Goal: Information Seeking & Learning: Learn about a topic

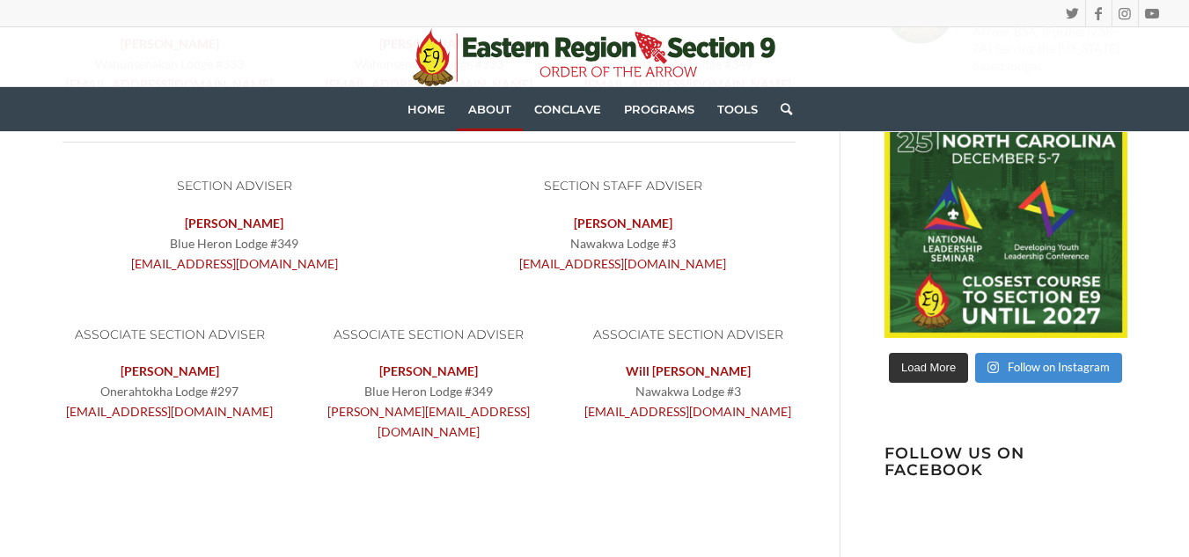
scroll to position [595, 0]
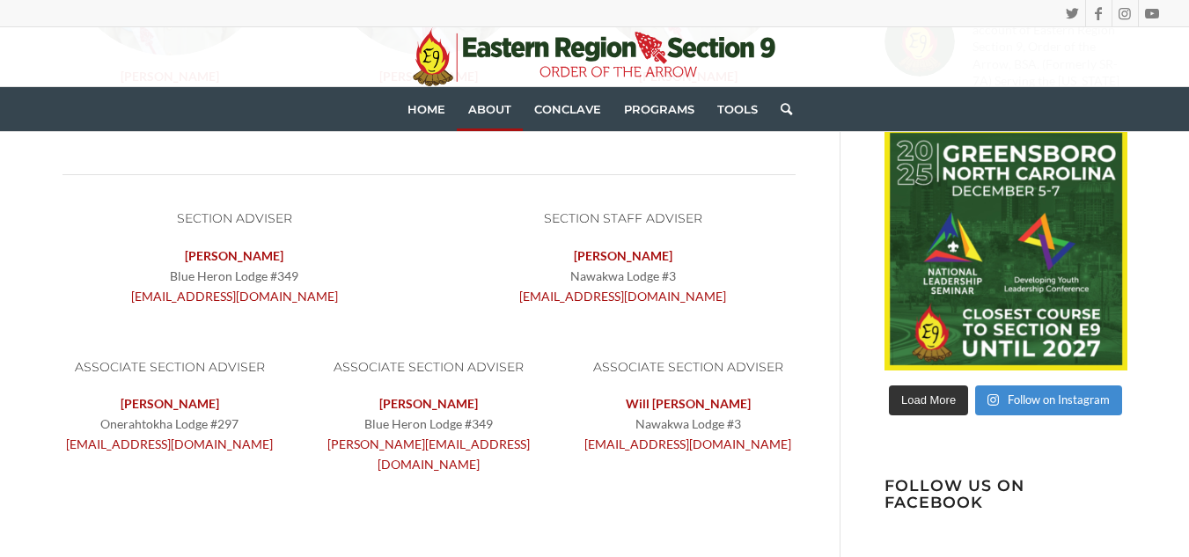
drag, startPoint x: 294, startPoint y: 10, endPoint x: 765, endPoint y: 265, distance: 535.7
click at [765, 265] on p "Nick Harman Nawakwa Lodge #3 staffadviser@oae9.org" at bounding box center [623, 276] width 345 height 61
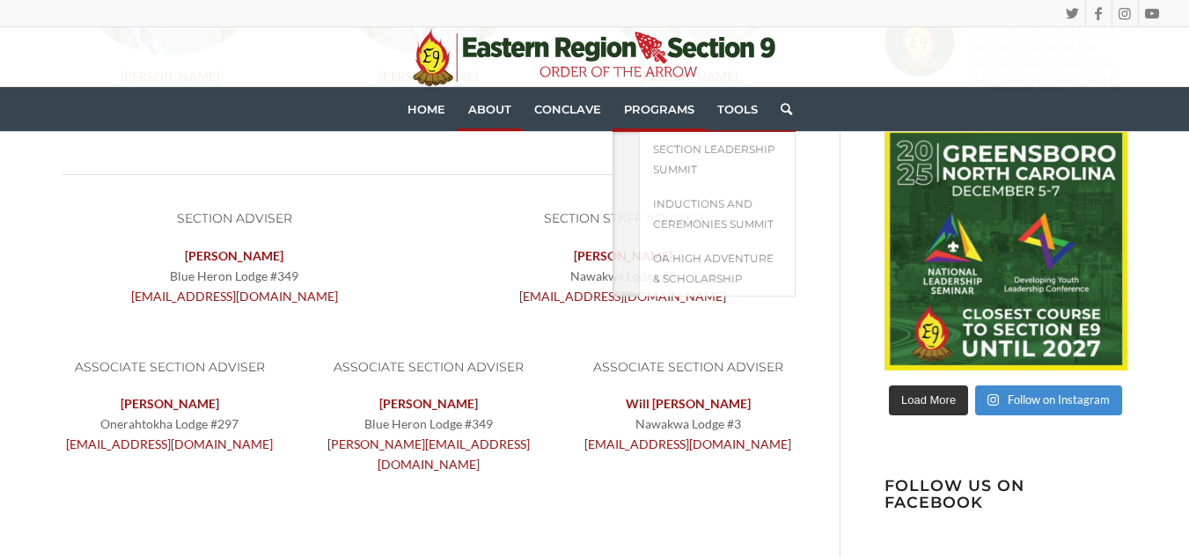
click at [673, 112] on span "Programs" at bounding box center [659, 109] width 70 height 14
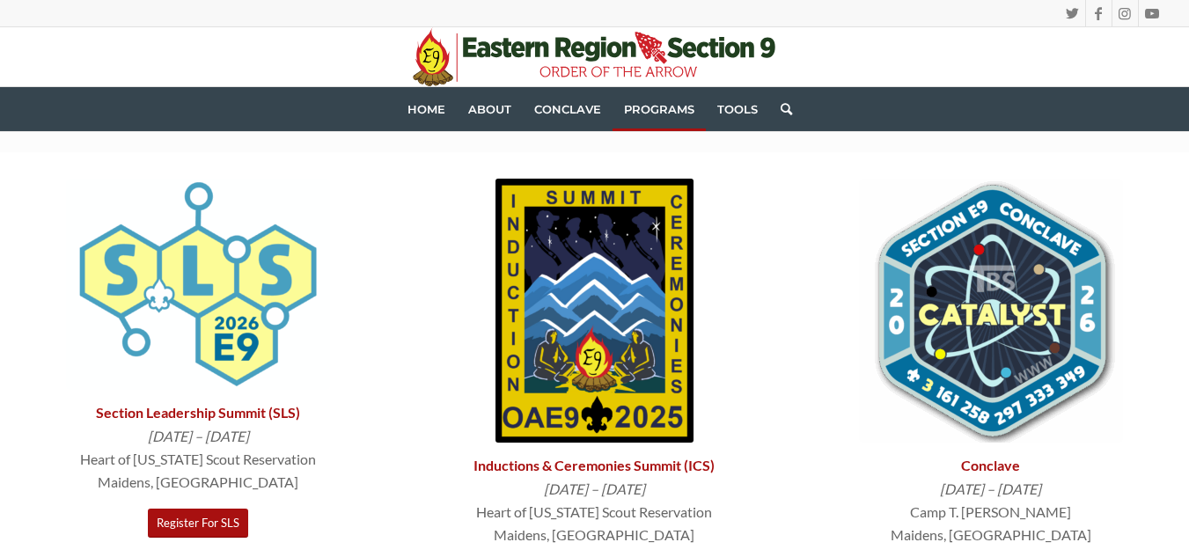
scroll to position [101, 0]
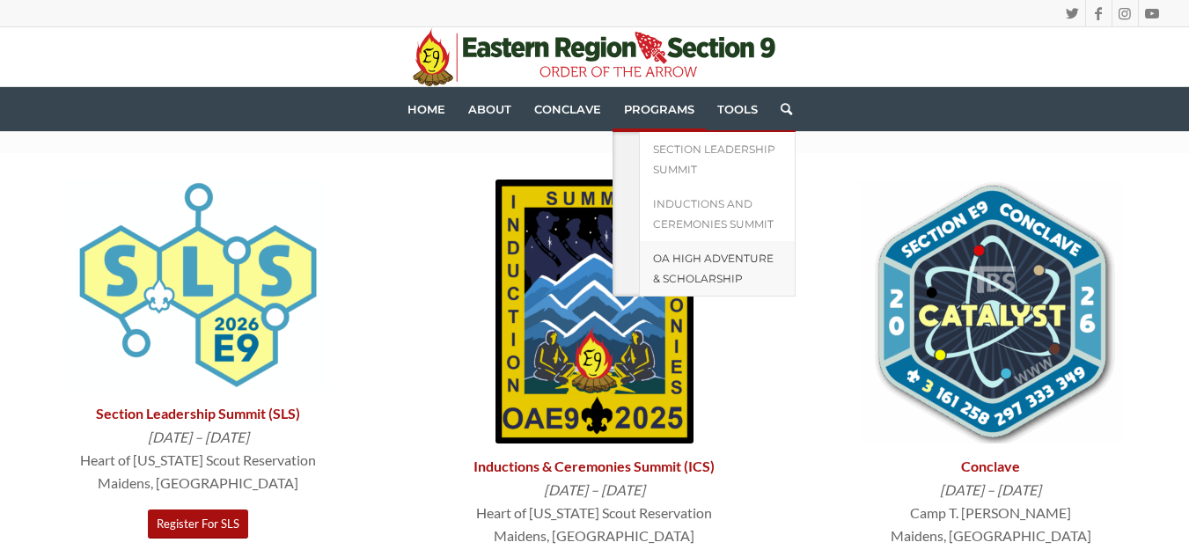
click at [688, 280] on span "OA High Adventure & Scholarship" at bounding box center [713, 268] width 121 height 33
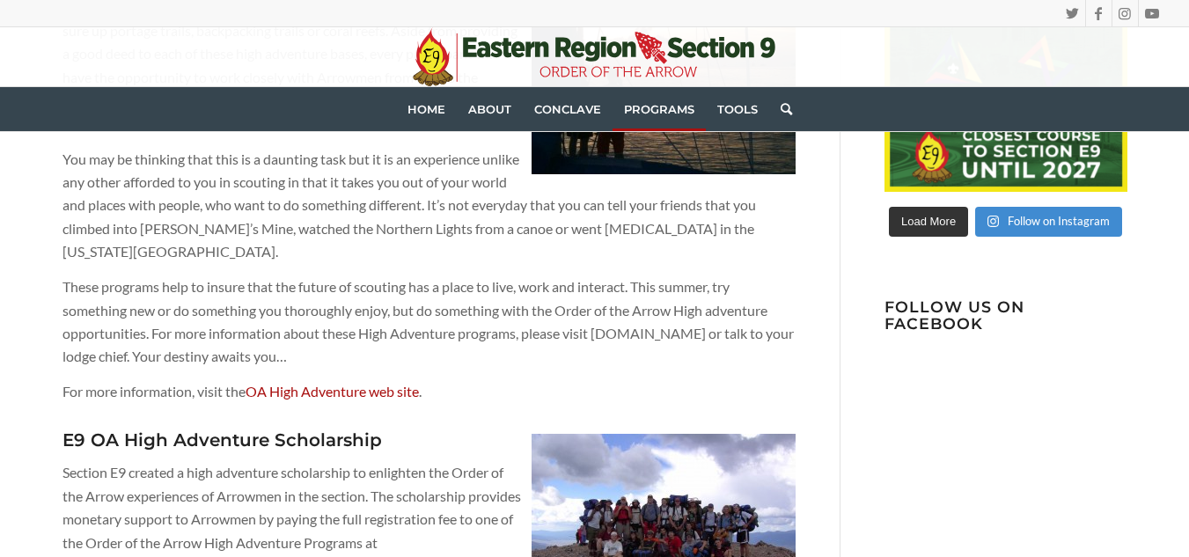
scroll to position [606, 0]
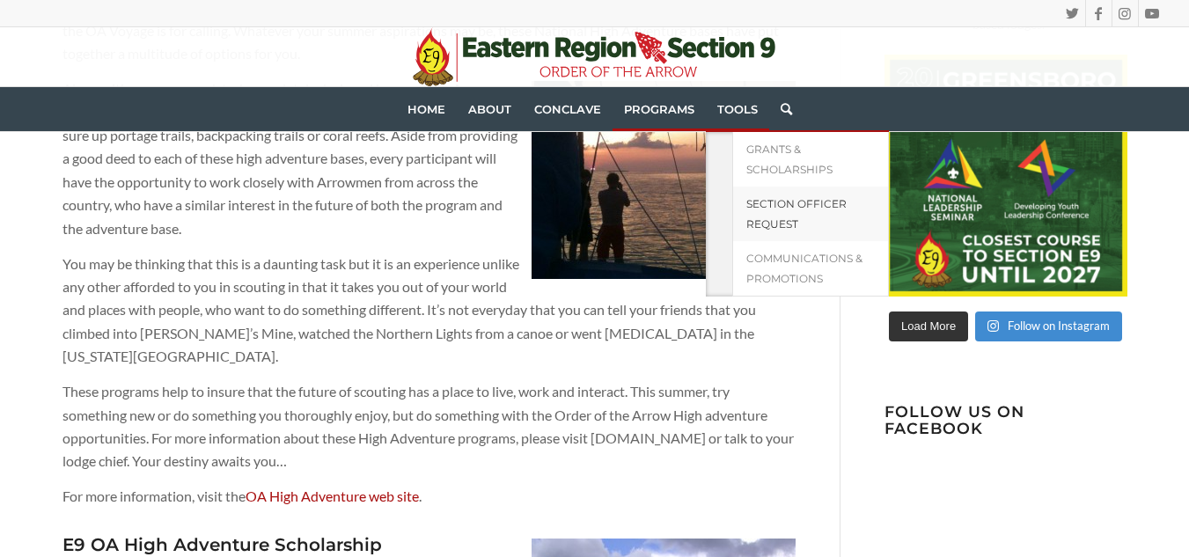
click at [783, 219] on span "Section Officer Request" at bounding box center [796, 213] width 100 height 33
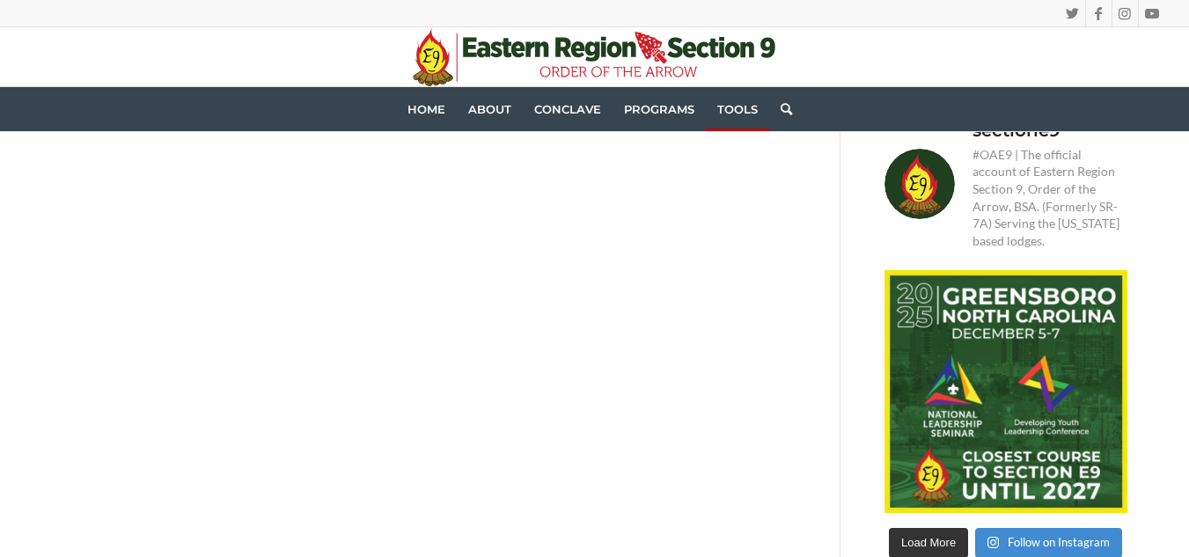
scroll to position [165, 0]
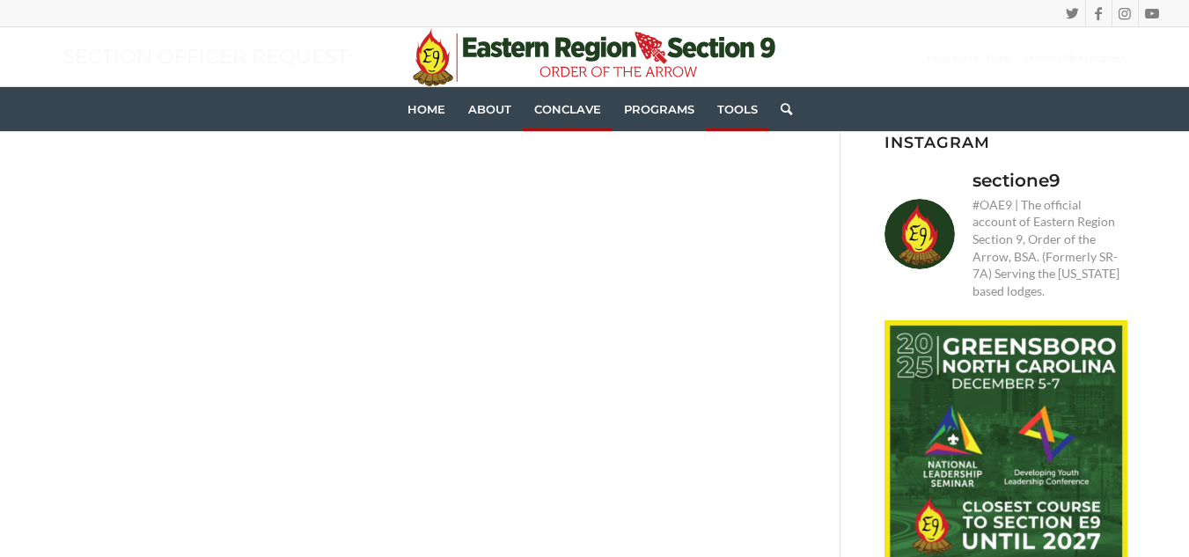
click at [585, 99] on link "Conclave" at bounding box center [568, 109] width 90 height 44
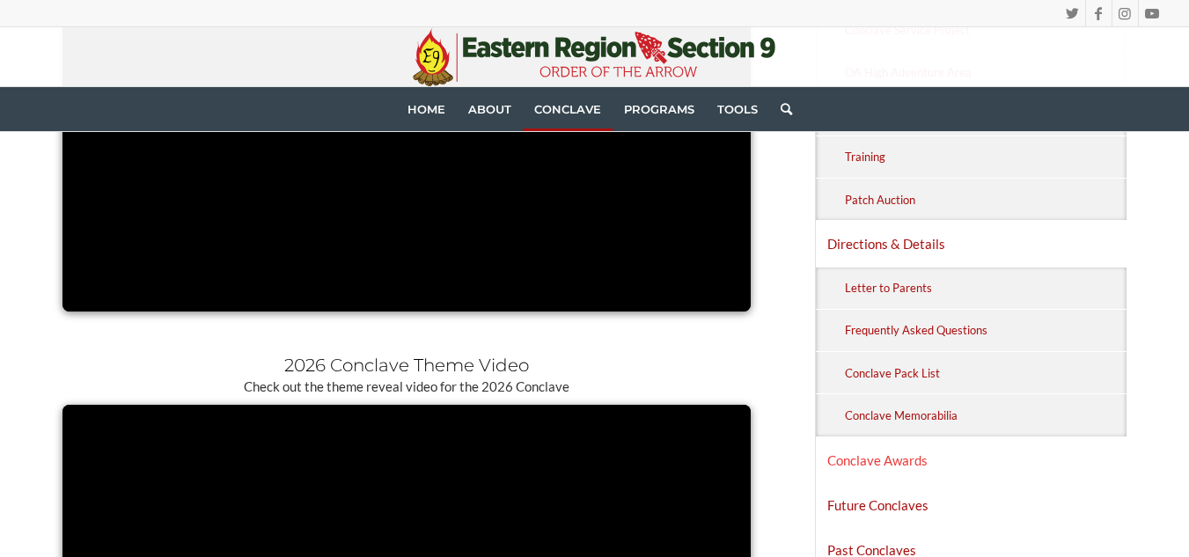
scroll to position [1079, 0]
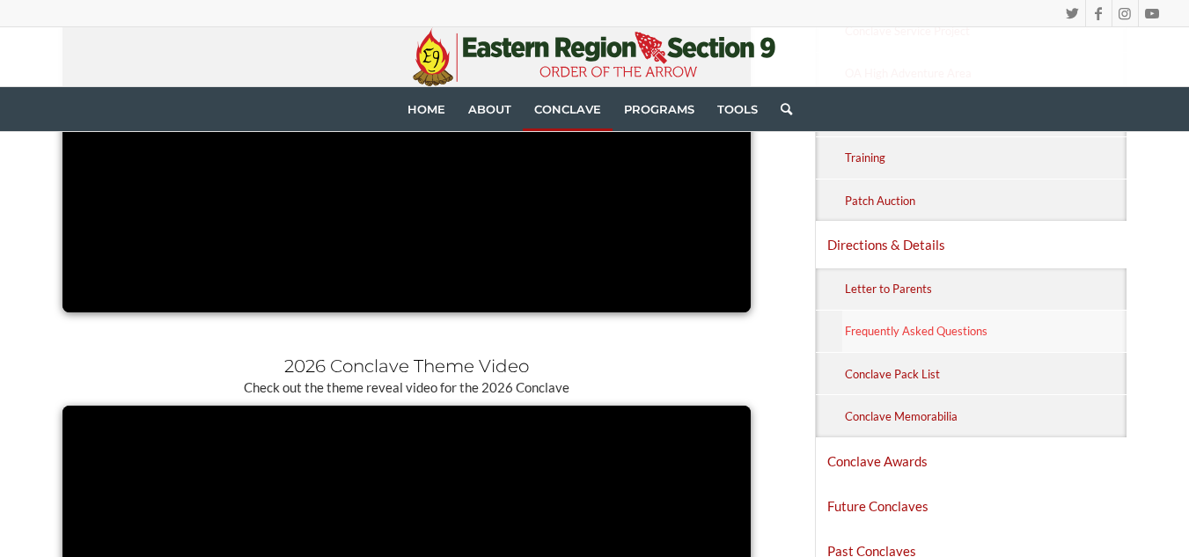
click at [936, 327] on link "Frequently Asked Questions" at bounding box center [984, 331] width 285 height 41
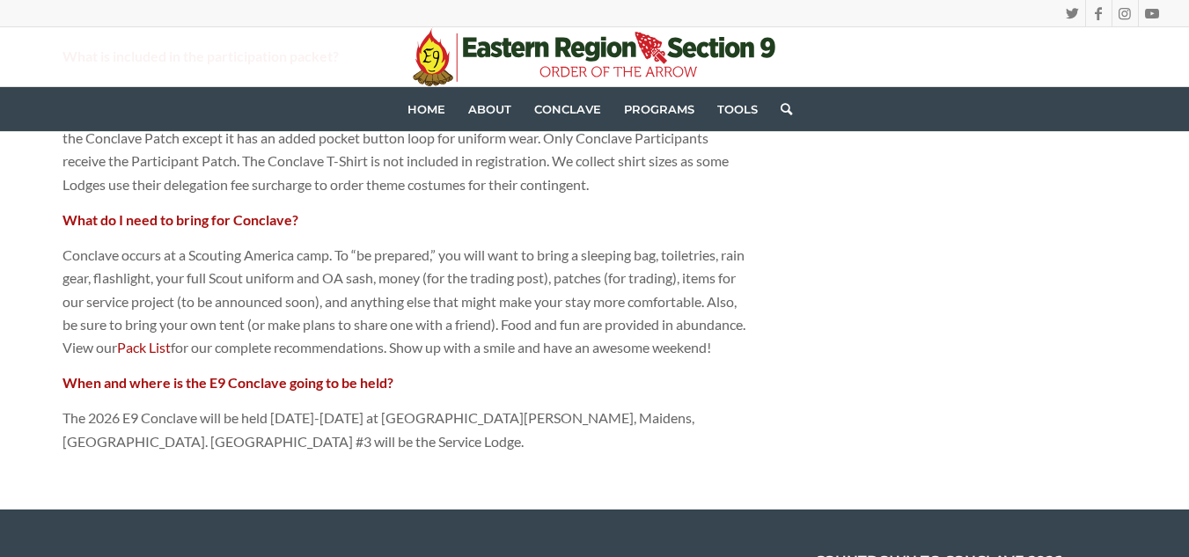
scroll to position [1657, 0]
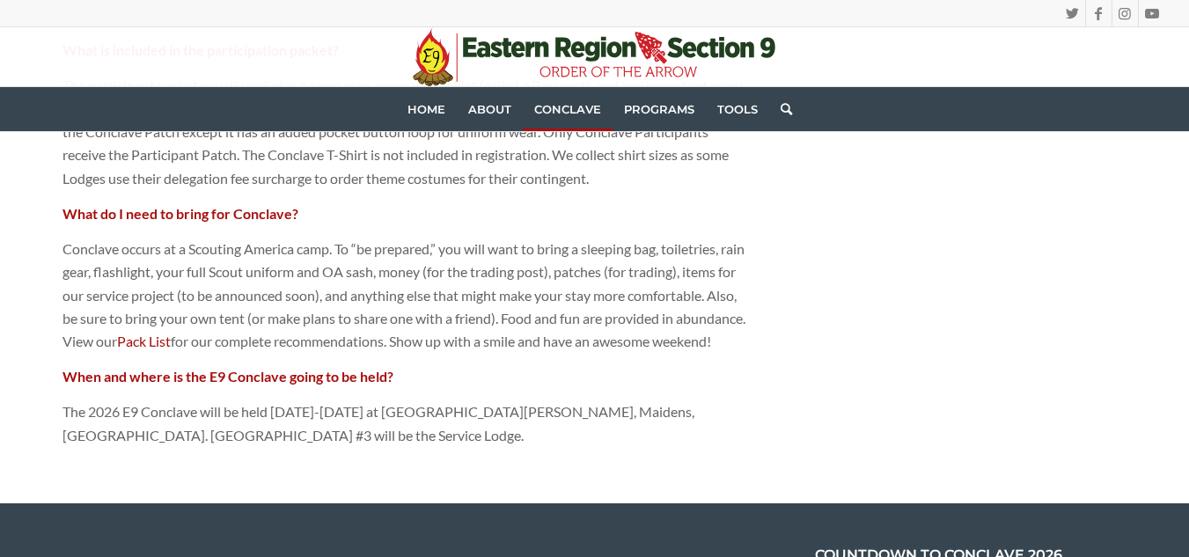
click at [560, 110] on span "Conclave" at bounding box center [567, 109] width 67 height 14
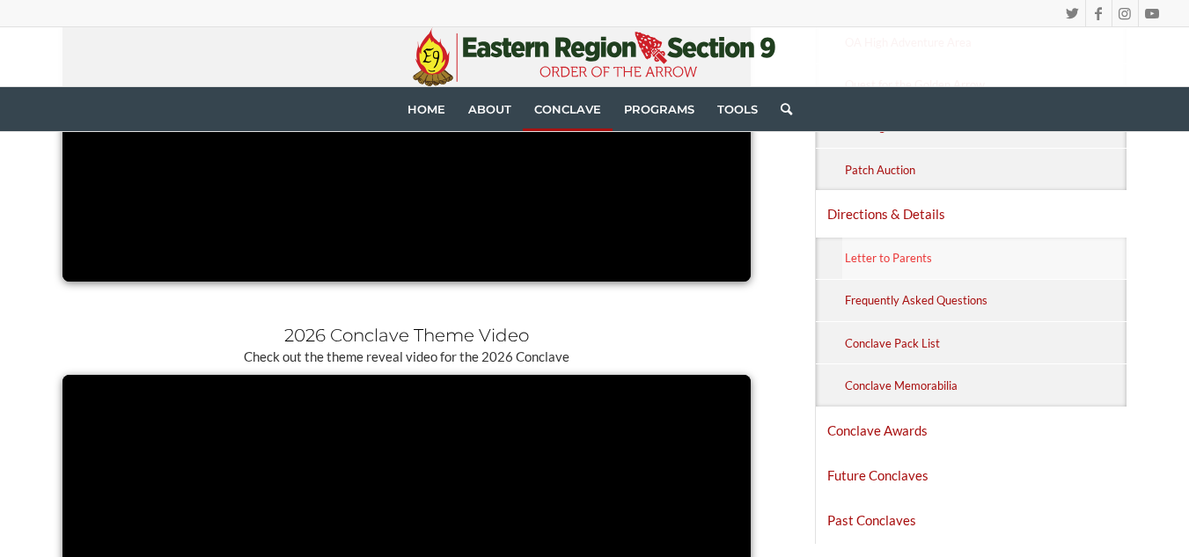
scroll to position [1113, 0]
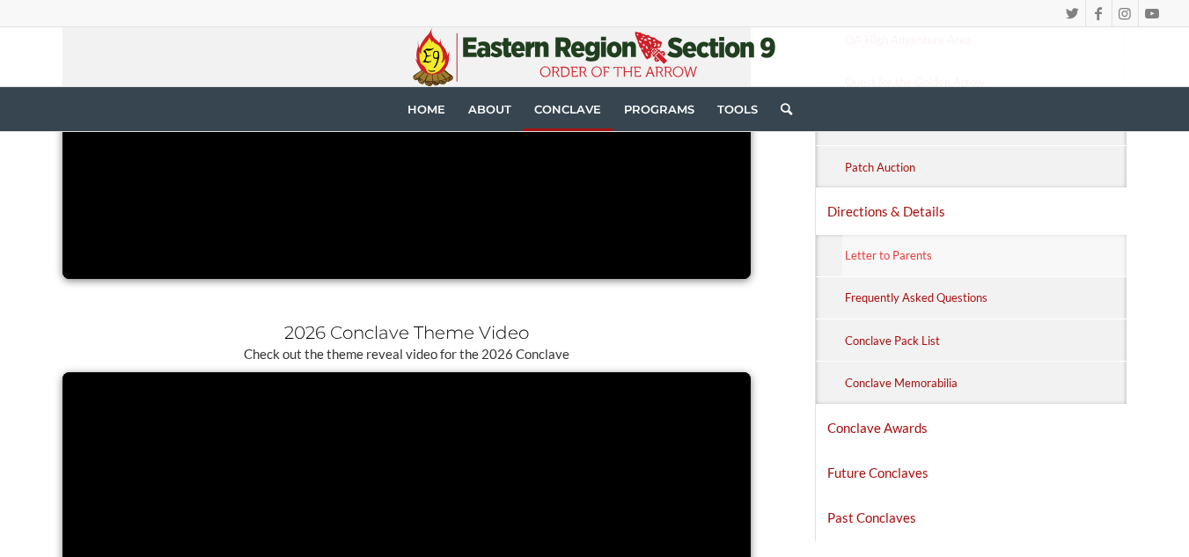
click at [910, 253] on link "Letter to Parents" at bounding box center [984, 255] width 285 height 41
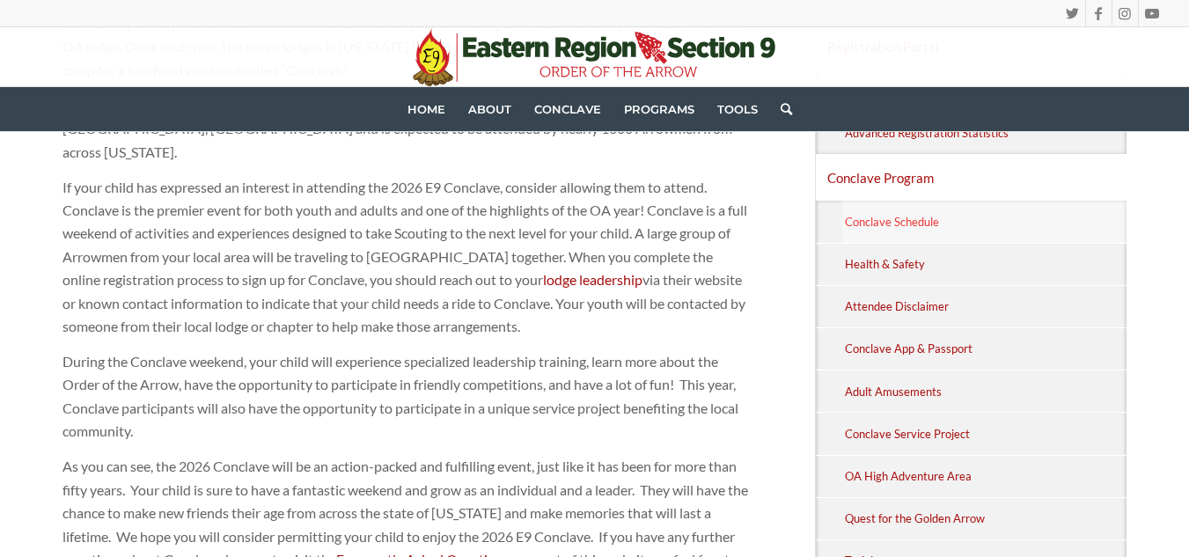
scroll to position [622, 0]
click at [927, 304] on link "Attendee Disclaimer" at bounding box center [984, 307] width 285 height 41
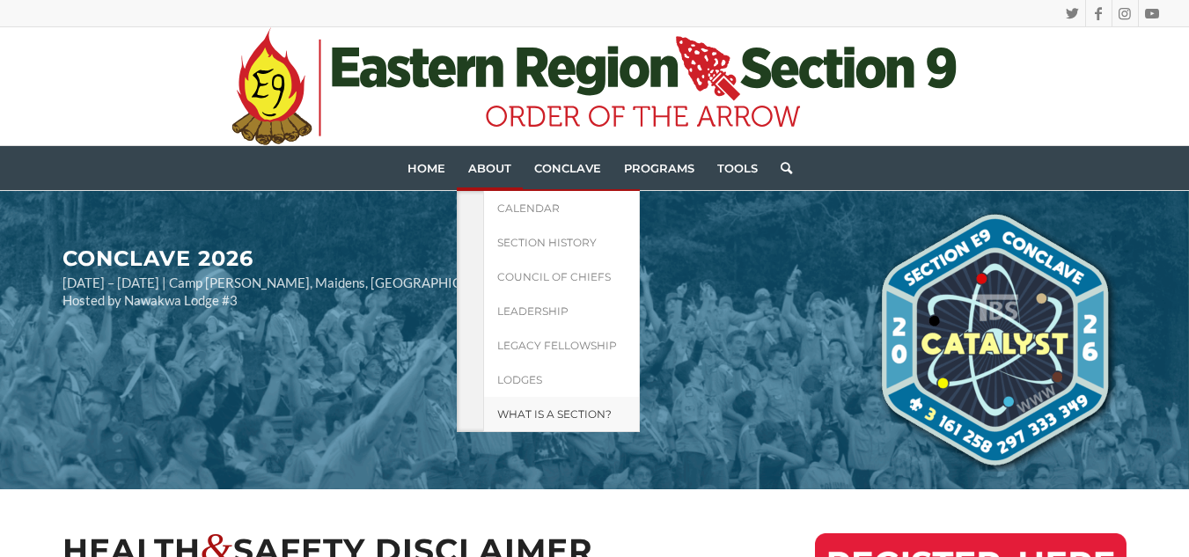
click at [582, 403] on link "What is a Section?" at bounding box center [561, 414] width 157 height 35
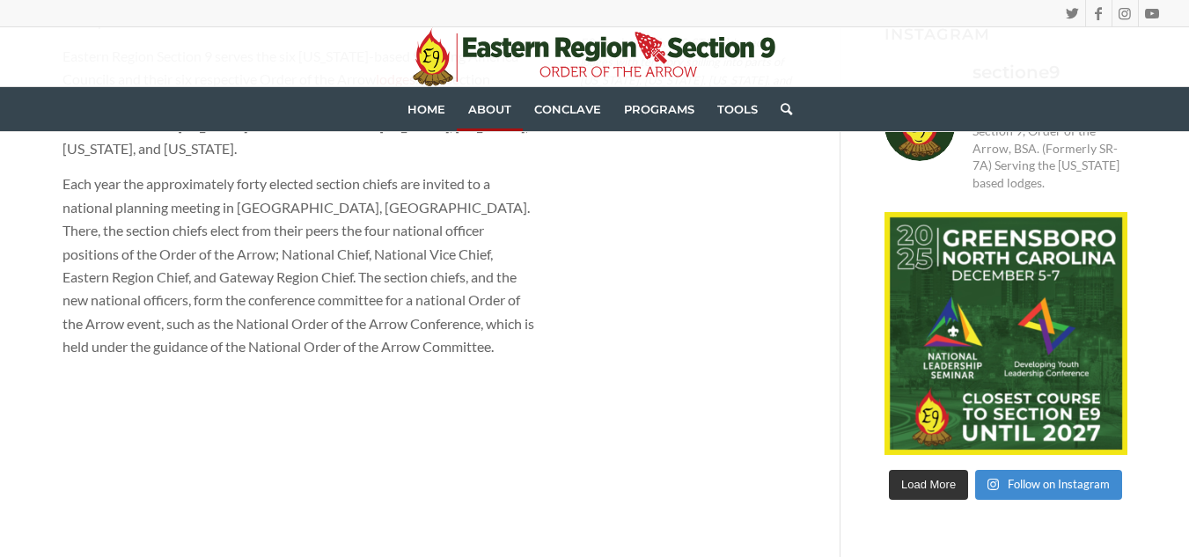
scroll to position [511, 0]
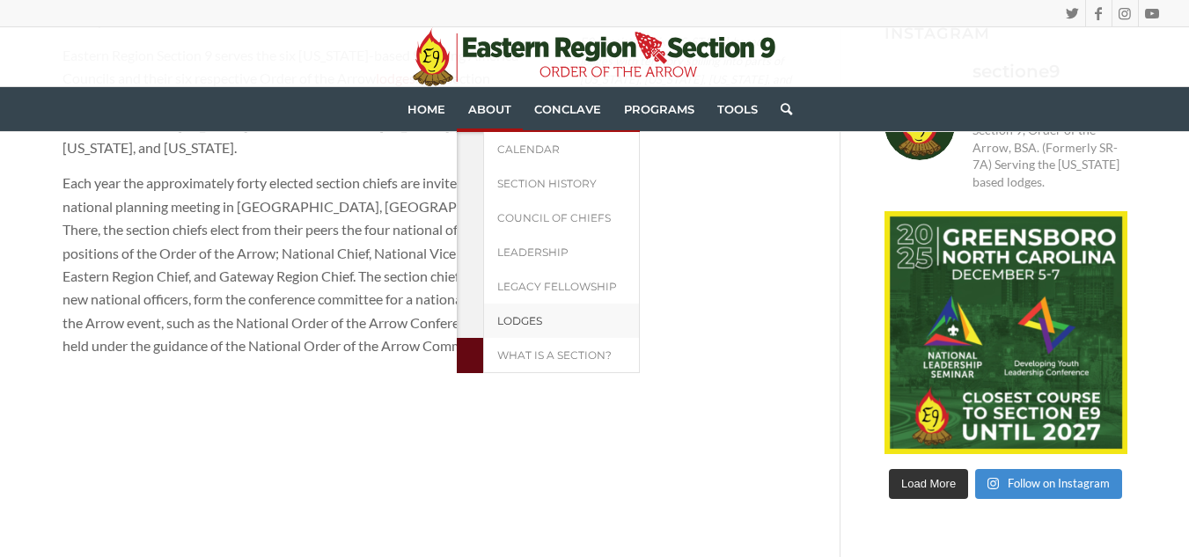
click at [562, 317] on link "Lodges" at bounding box center [561, 321] width 157 height 34
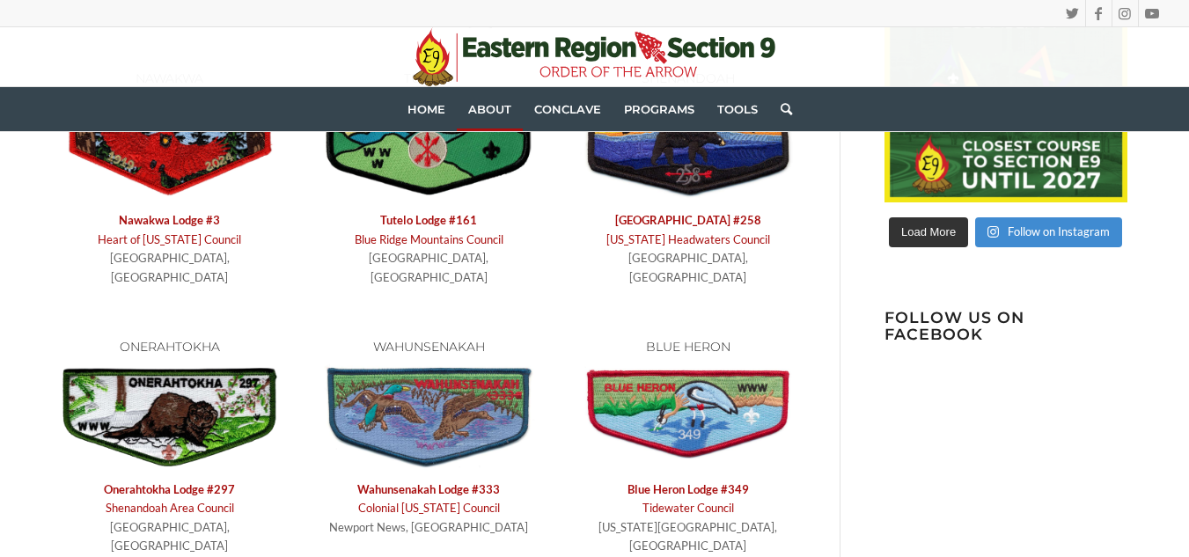
scroll to position [777, 0]
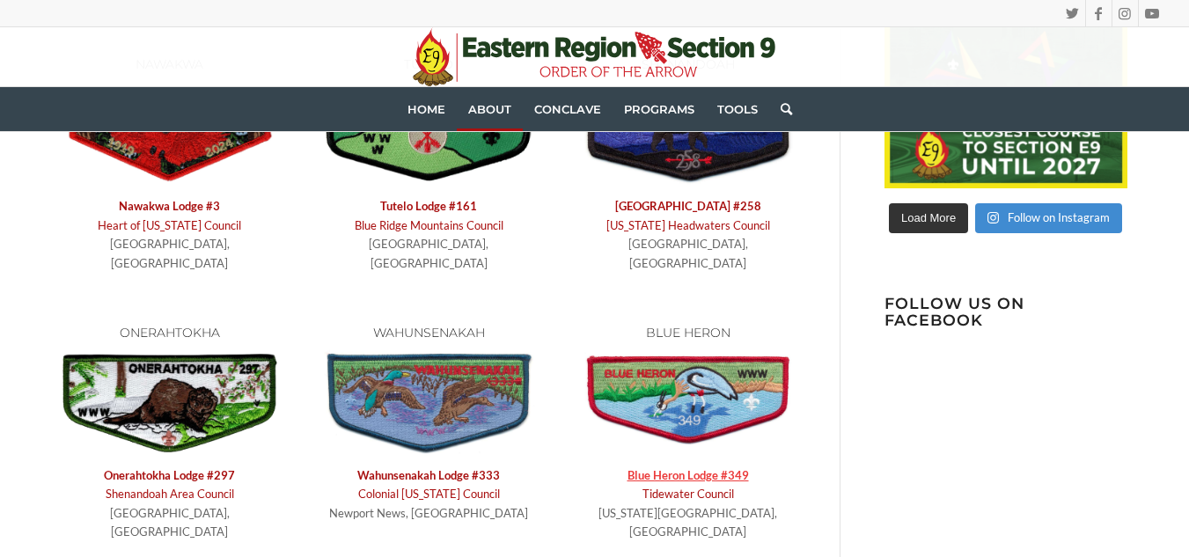
click at [705, 468] on link "Blue Heron Lodge #349" at bounding box center [688, 475] width 121 height 14
